Goal: Information Seeking & Learning: Learn about a topic

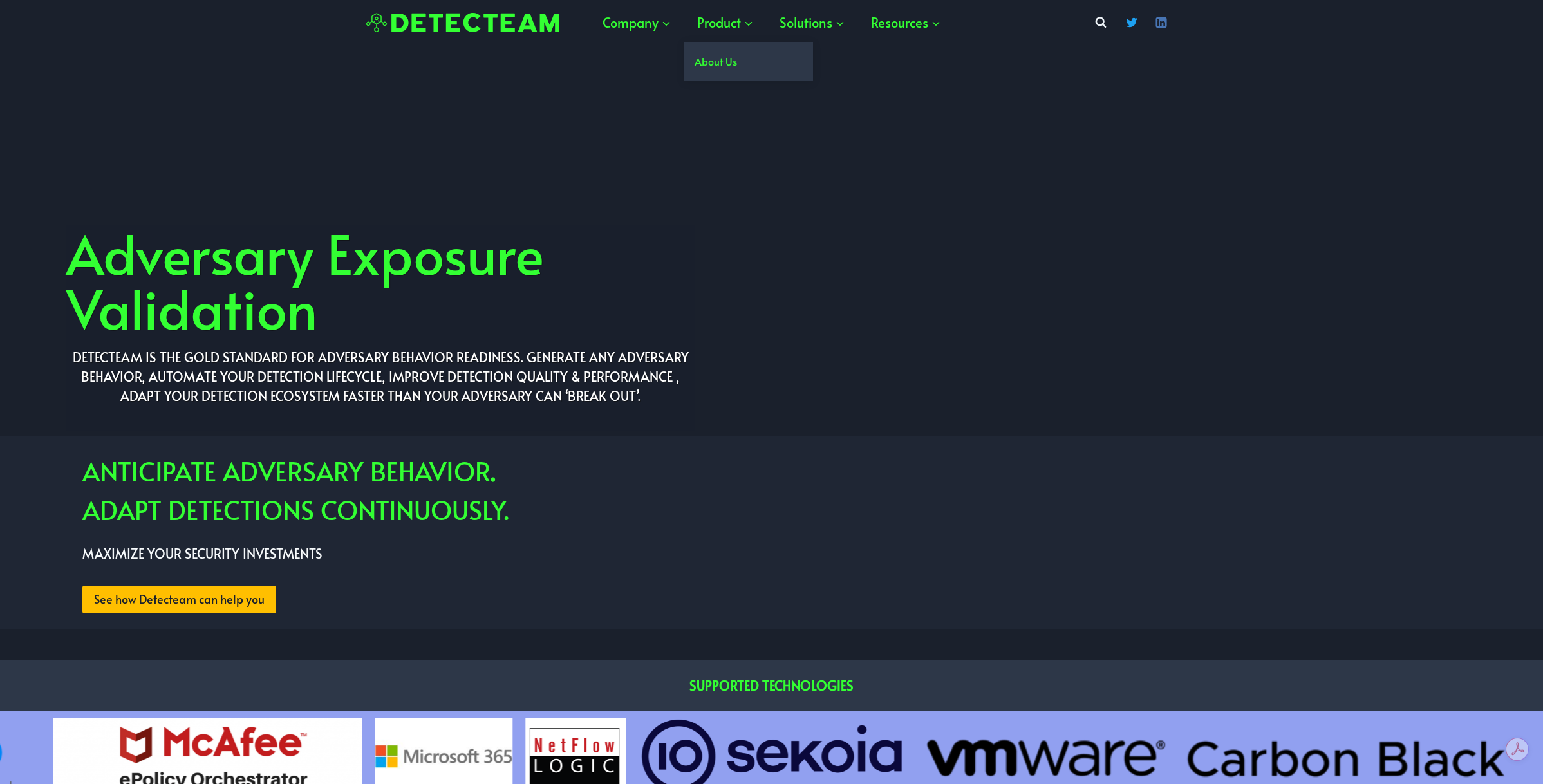
click at [730, 65] on link "About Us" at bounding box center [749, 61] width 128 height 39
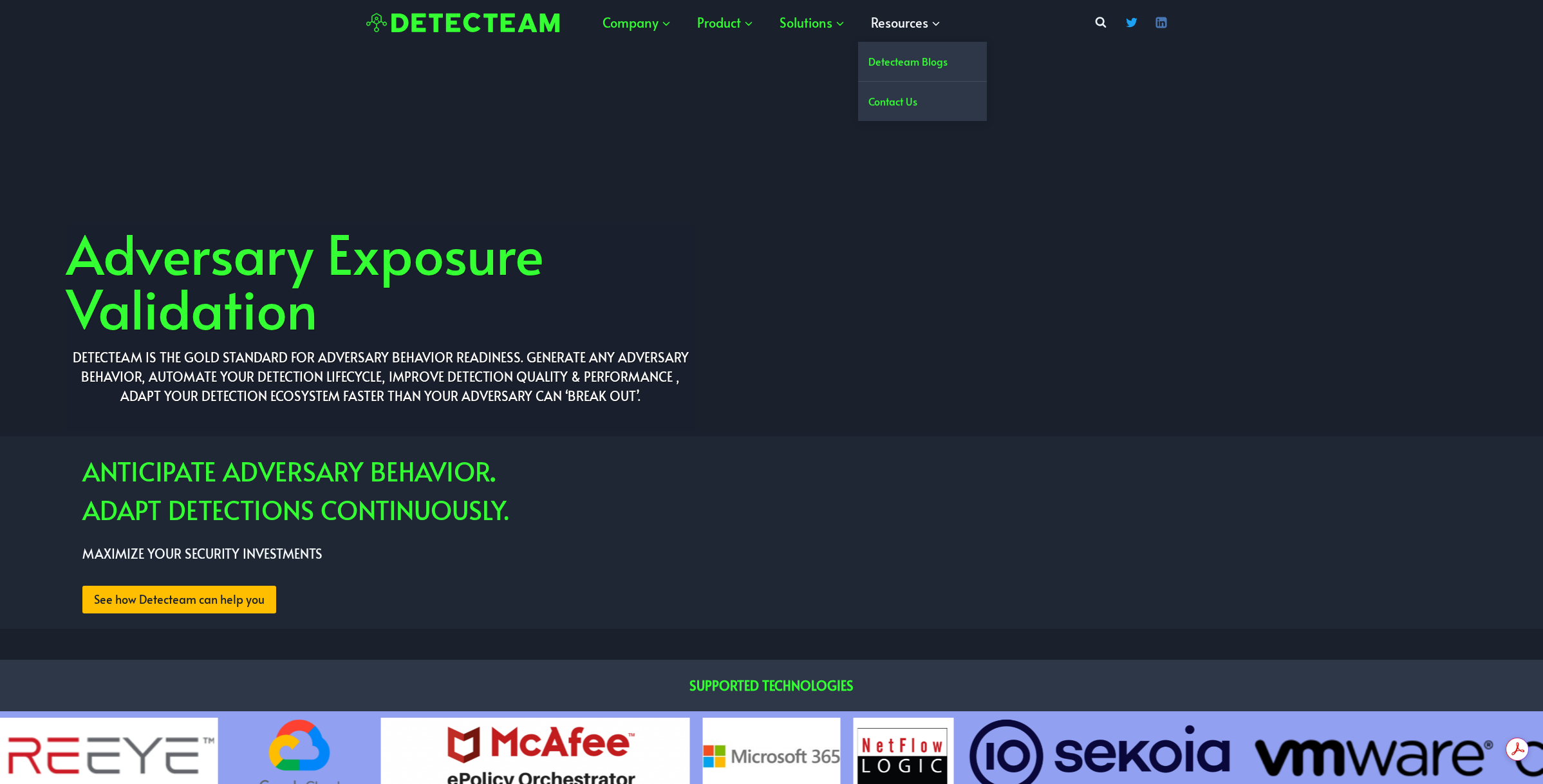
click at [928, 18] on span "Resources Expand" at bounding box center [906, 22] width 70 height 23
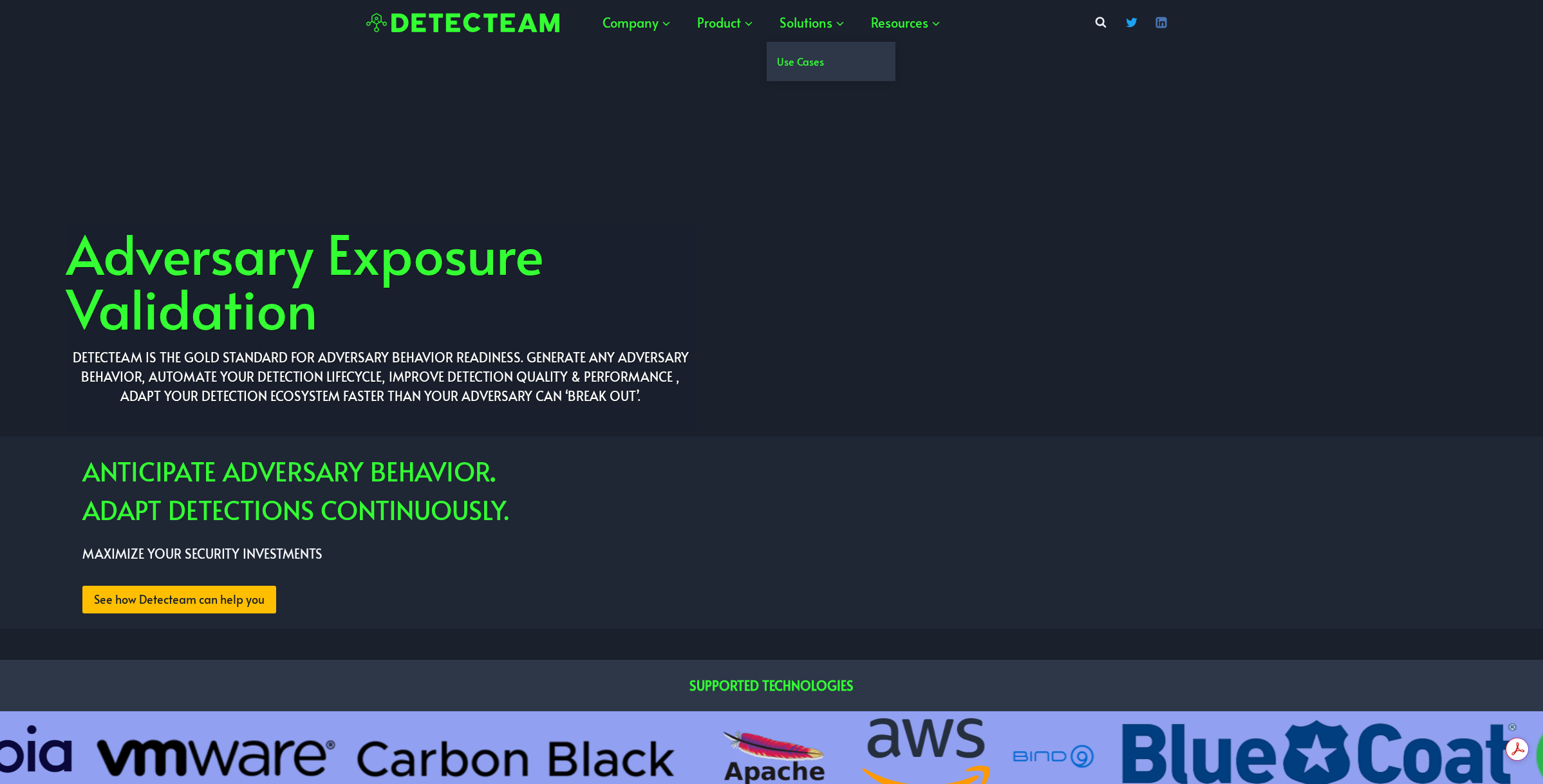
click at [811, 70] on link "Use Cases" at bounding box center [830, 61] width 128 height 39
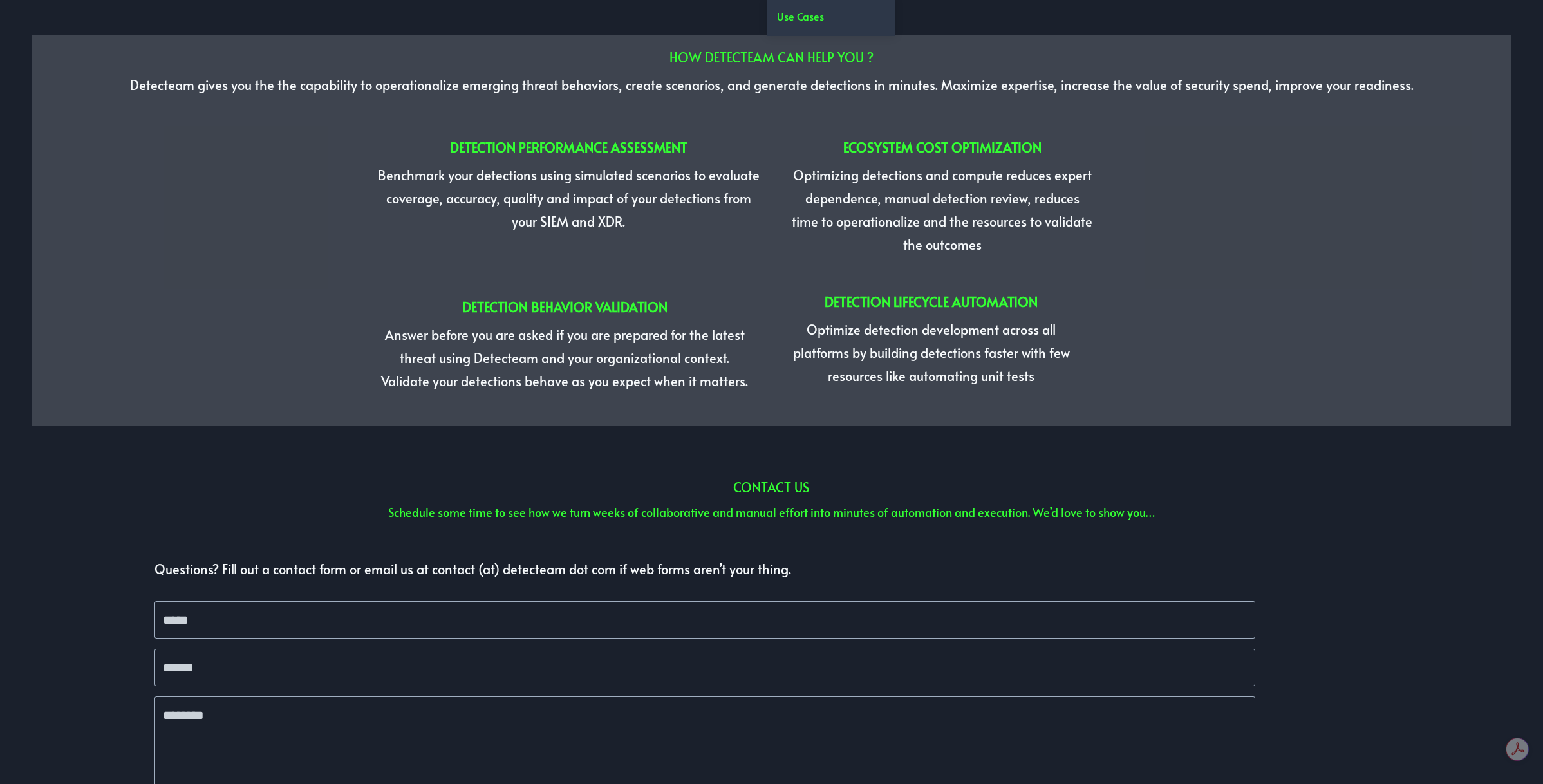
scroll to position [3312, 0]
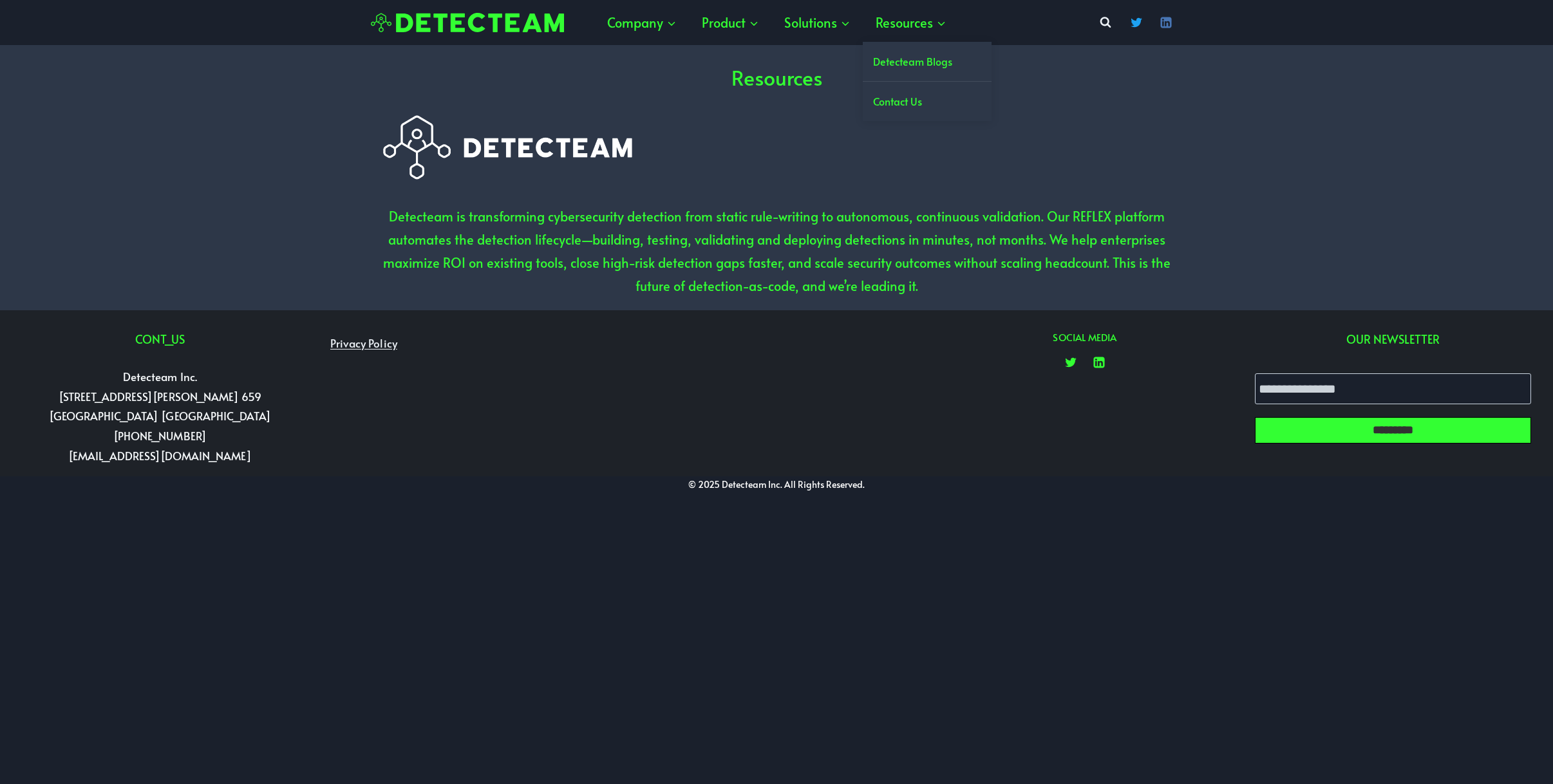
click at [921, 26] on span "Resources Expand" at bounding box center [911, 22] width 70 height 23
click at [0, 0] on link "Detecteam Blogs" at bounding box center [0, 0] width 0 height 0
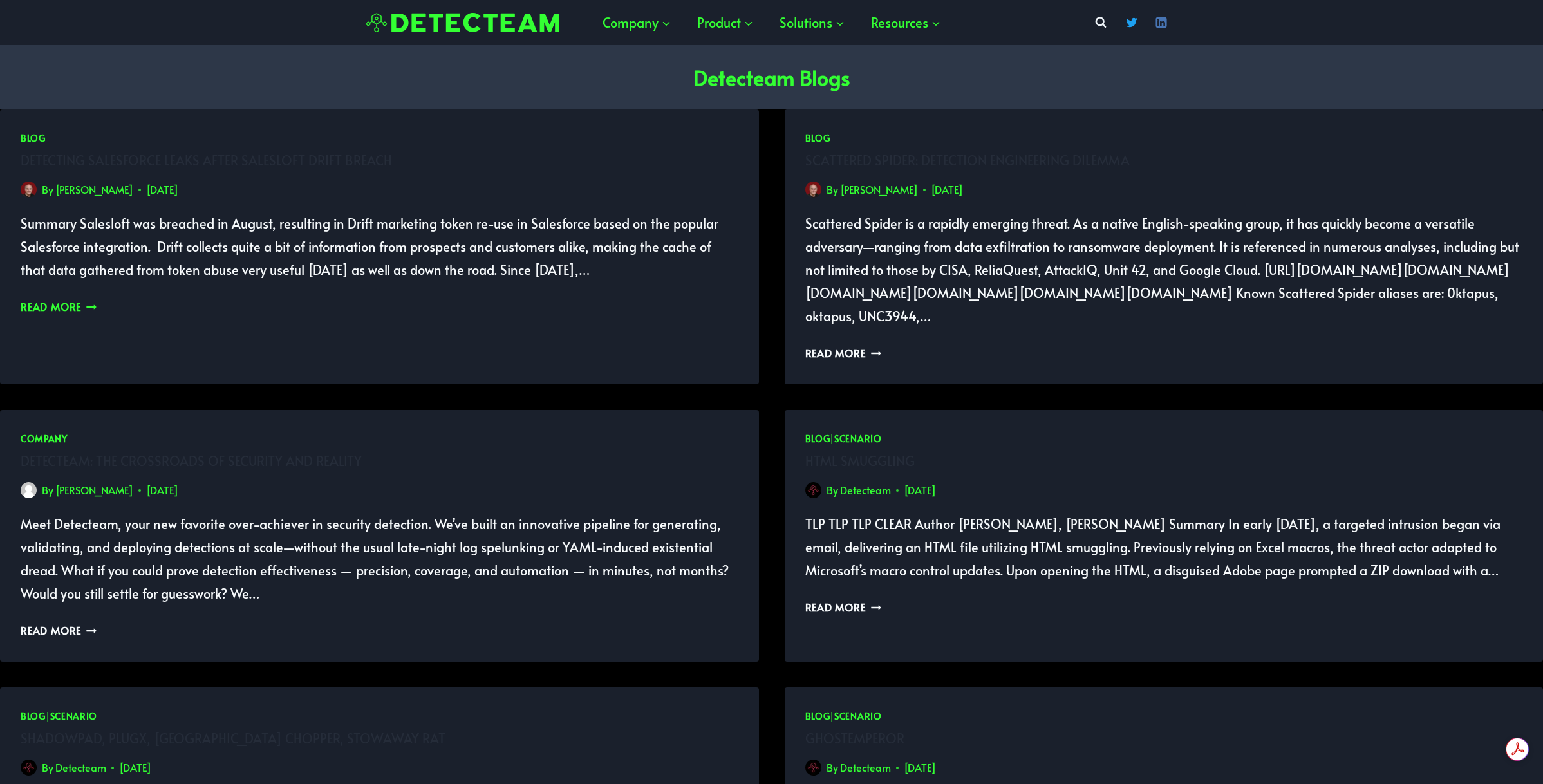
click at [87, 306] on icon "Continue" at bounding box center [91, 307] width 10 height 10
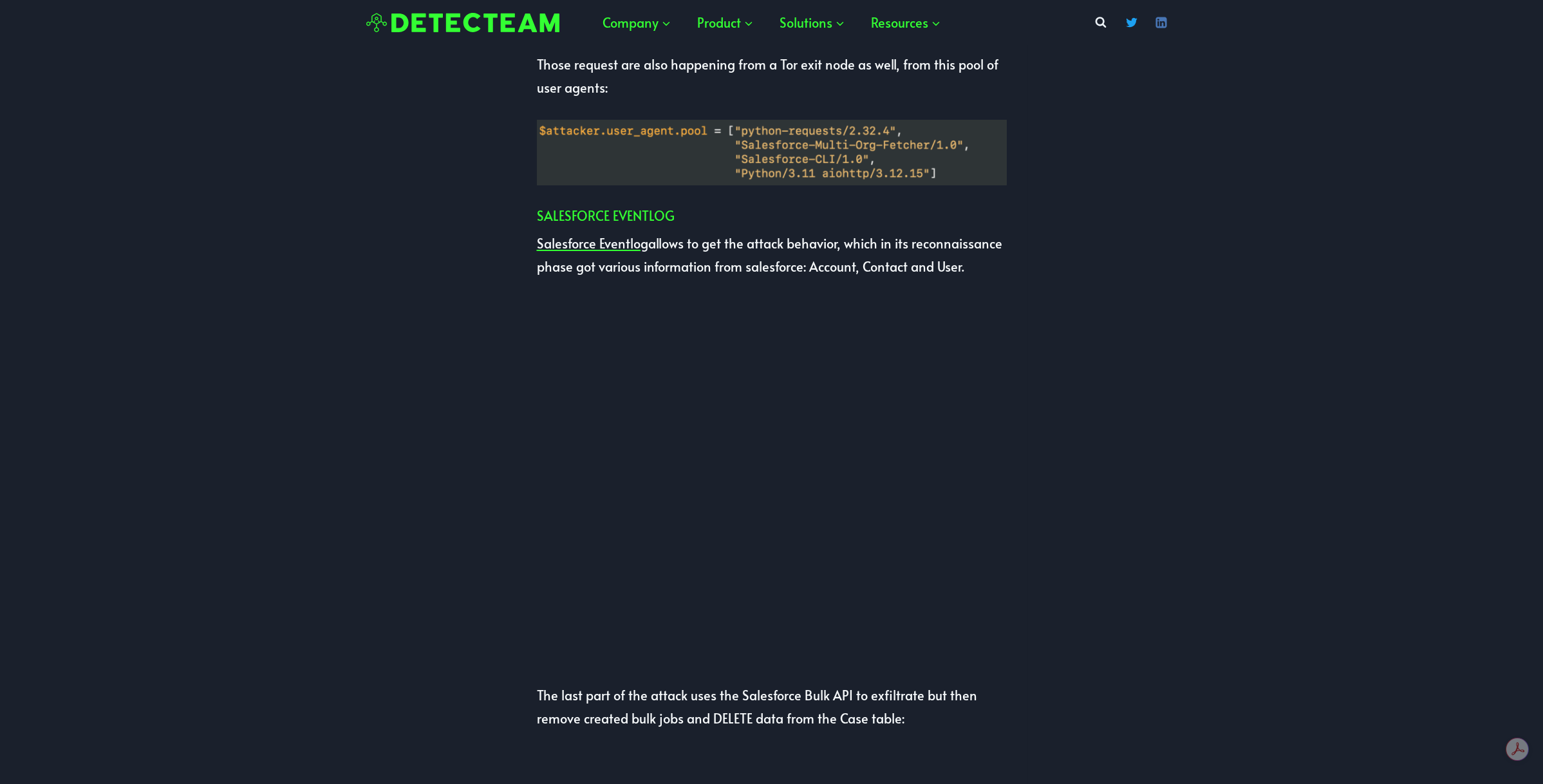
scroll to position [3345, 0]
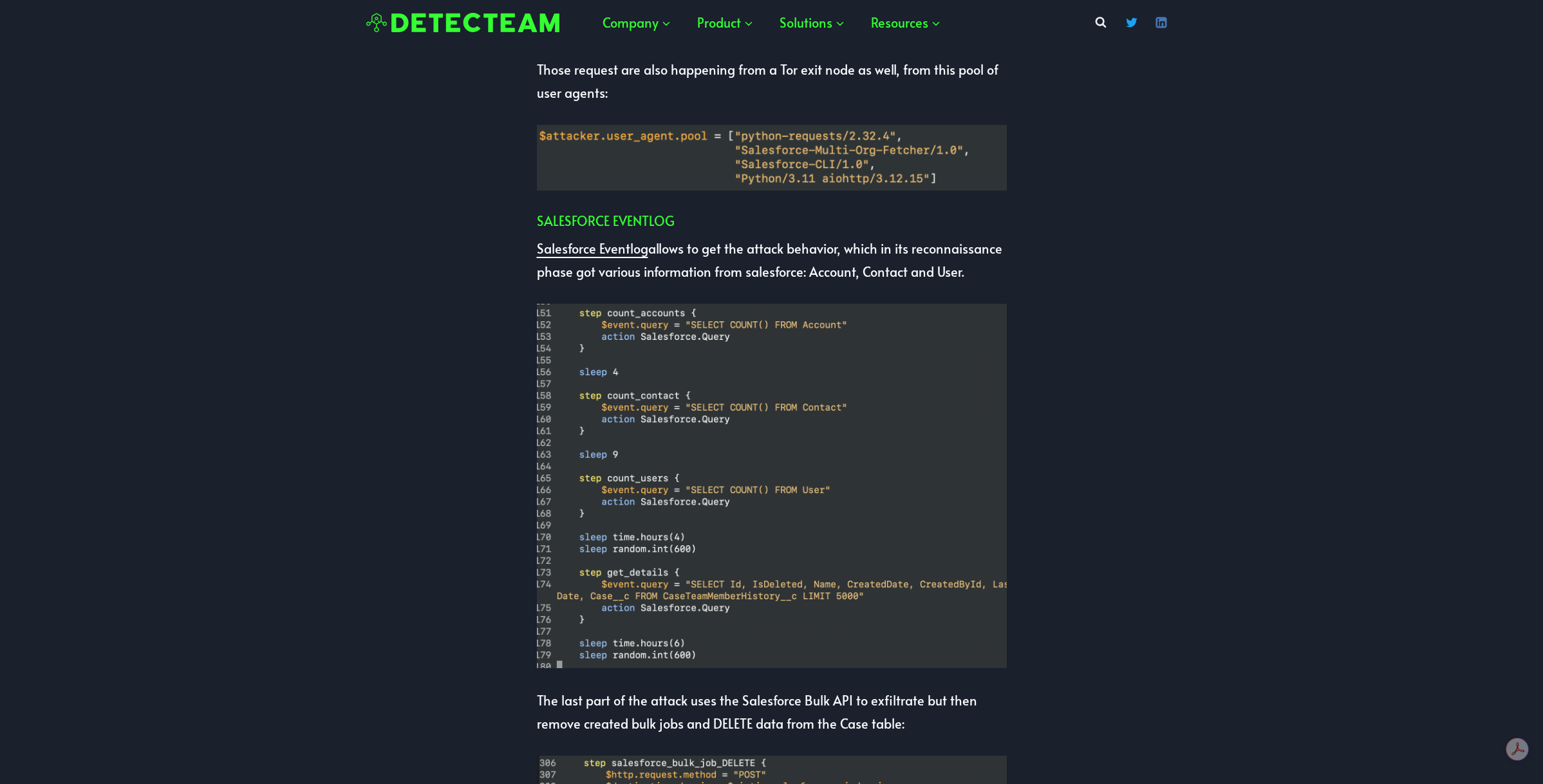
click at [611, 250] on link "Salesforce Eventlog" at bounding box center [592, 248] width 111 height 18
